Goal: Information Seeking & Learning: Learn about a topic

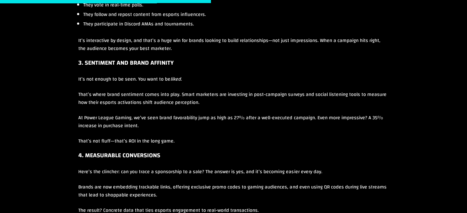
scroll to position [861, 0]
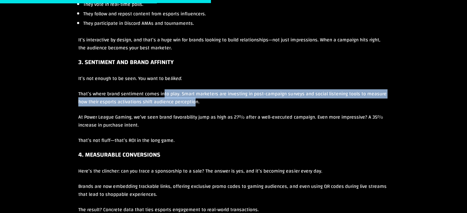
drag, startPoint x: 187, startPoint y: 104, endPoint x: 163, endPoint y: 98, distance: 24.0
click at [163, 98] on p "That’s where brand sentiment comes into play. Smart marketers are investing in …" at bounding box center [233, 101] width 310 height 23
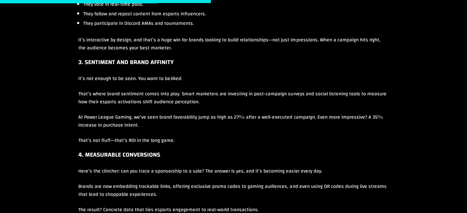
click at [211, 127] on p "At Power League Gaming, we’ve seen brand favorability jump as high as 27% after…" at bounding box center [233, 124] width 310 height 23
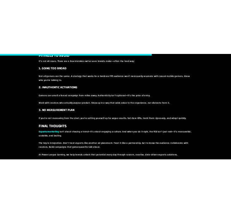
scroll to position [1234, 0]
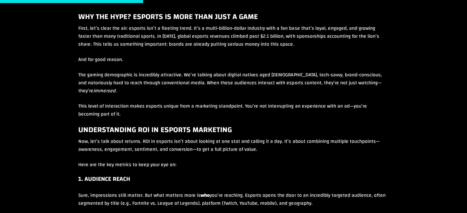
scroll to position [583, 0]
